Goal: Information Seeking & Learning: Find specific fact

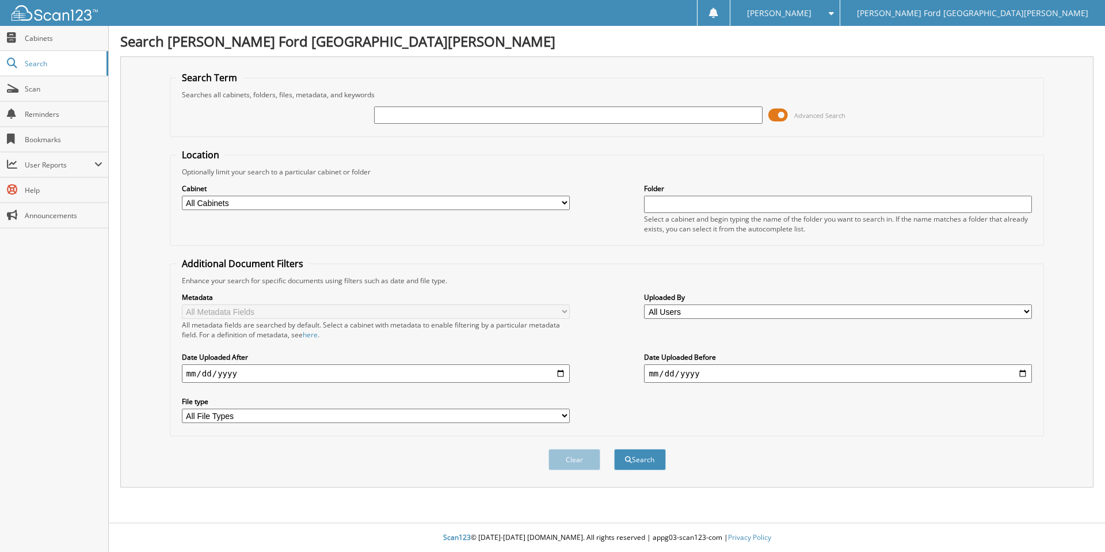
click at [454, 116] on input "text" at bounding box center [568, 114] width 388 height 17
type input "2594853"
click at [614, 449] on button "Search" at bounding box center [640, 459] width 52 height 21
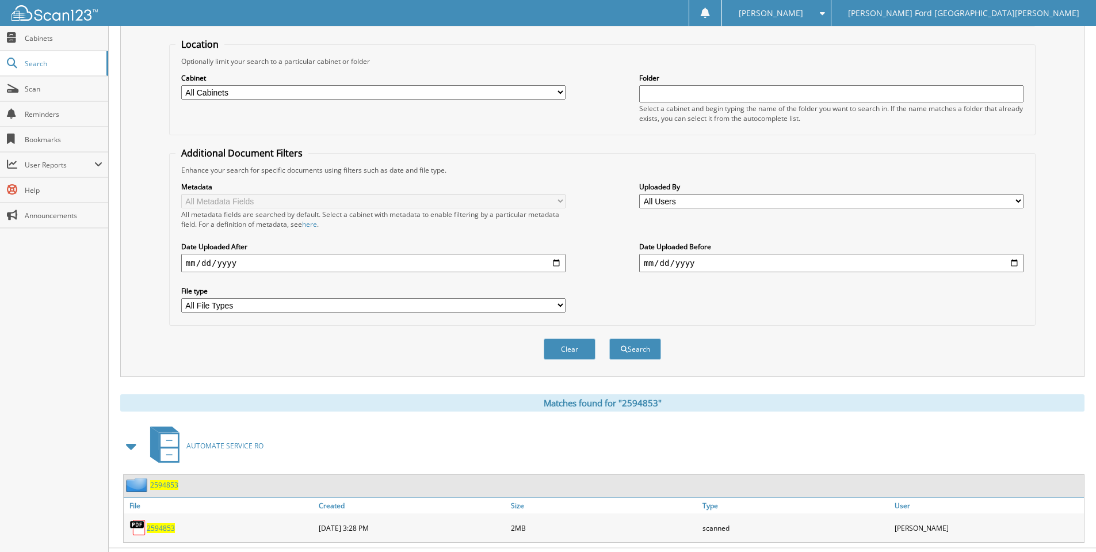
scroll to position [136, 0]
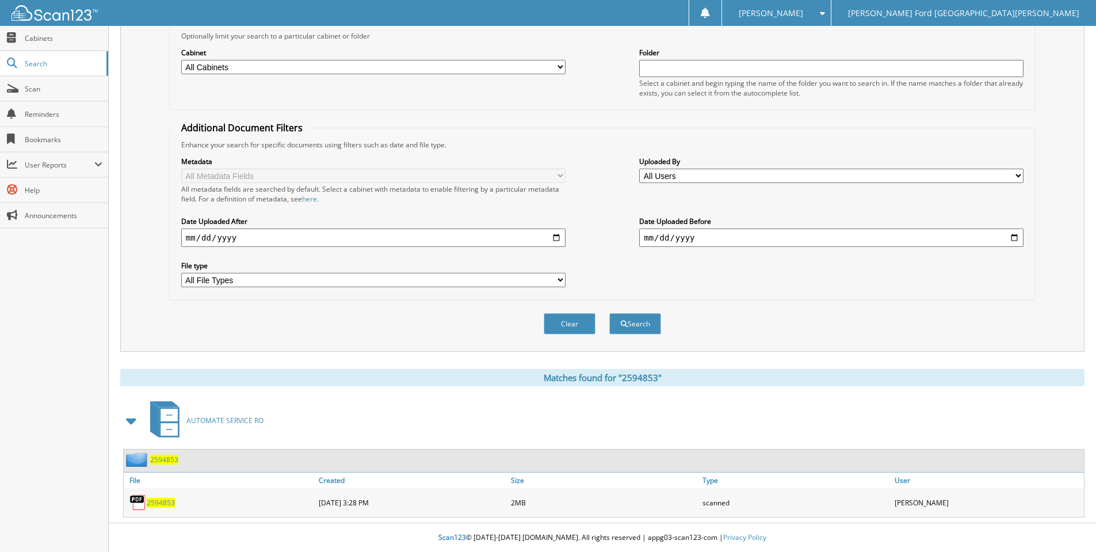
click at [167, 501] on span "2594853" at bounding box center [161, 503] width 28 height 10
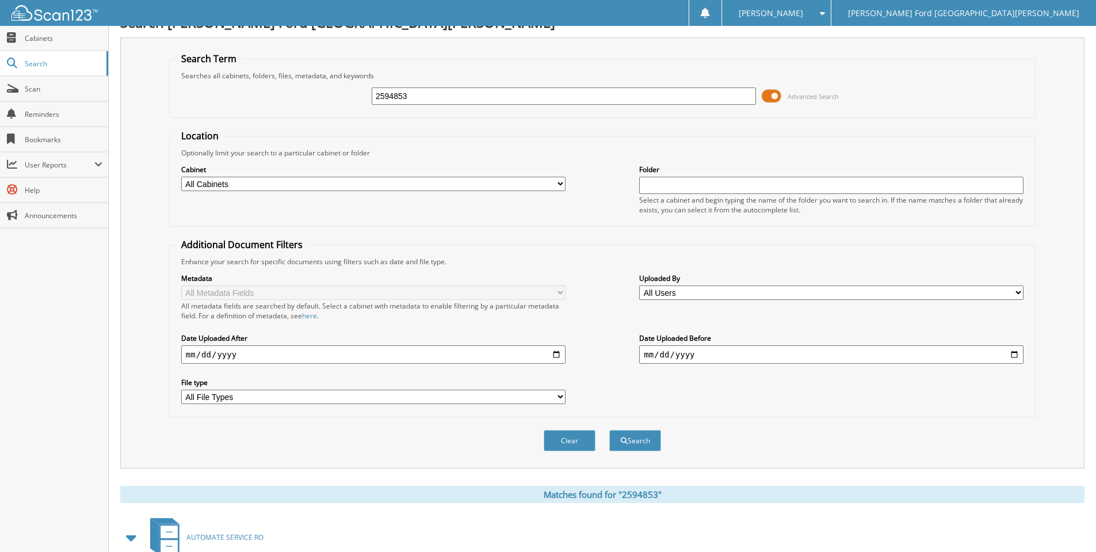
scroll to position [0, 0]
